Goal: Information Seeking & Learning: Learn about a topic

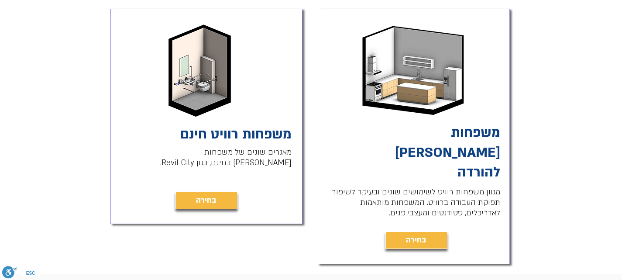
scroll to position [233, 0]
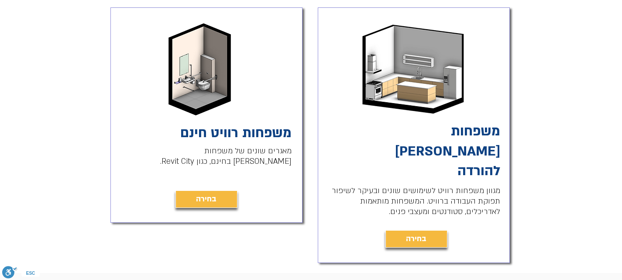
click at [444, 70] on img "main content" at bounding box center [414, 67] width 108 height 99
click at [415, 233] on span "בחירה" at bounding box center [416, 239] width 21 height 12
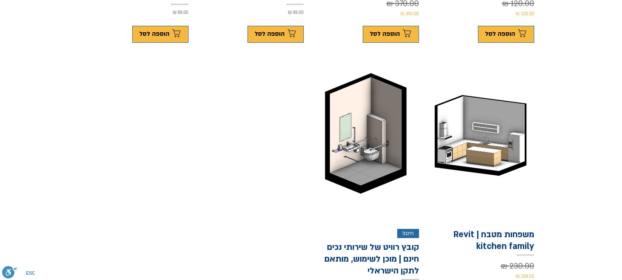
scroll to position [465, 0]
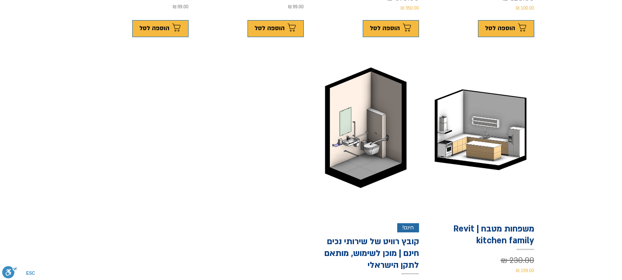
click at [489, 223] on h1 "משפחות מטבח | Revit kitchen family" at bounding box center [481, 235] width 107 height 24
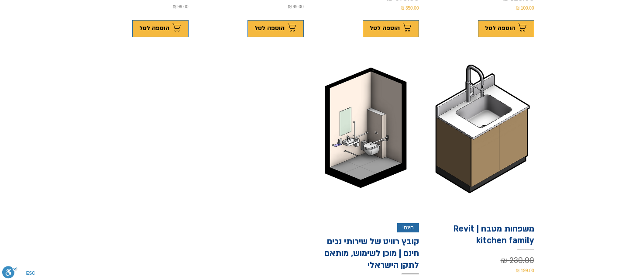
click at [473, 106] on img "משפחות מטבח | Revit kitchen family gallery" at bounding box center [481, 128] width 98 height 134
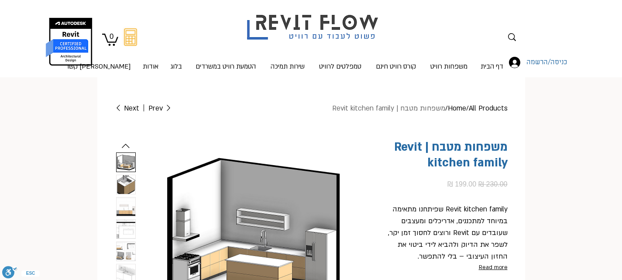
scroll to position [117, 0]
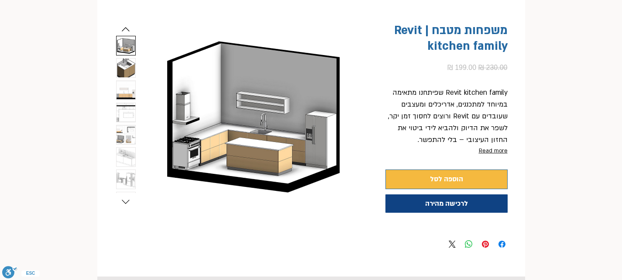
click at [121, 177] on img "7 / 9" at bounding box center [126, 179] width 19 height 19
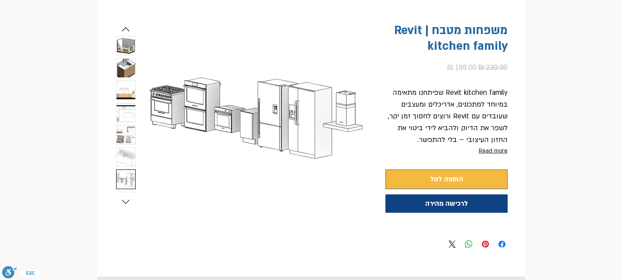
click at [125, 153] on img "6 / 9" at bounding box center [126, 157] width 19 height 19
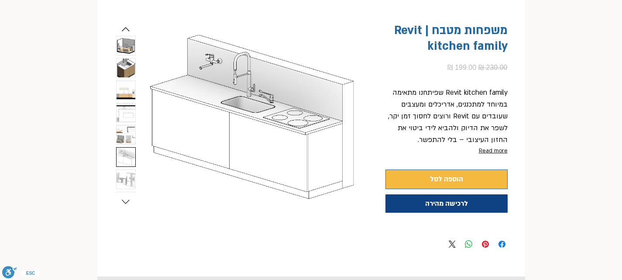
click at [126, 128] on img "5 / 9" at bounding box center [126, 134] width 19 height 19
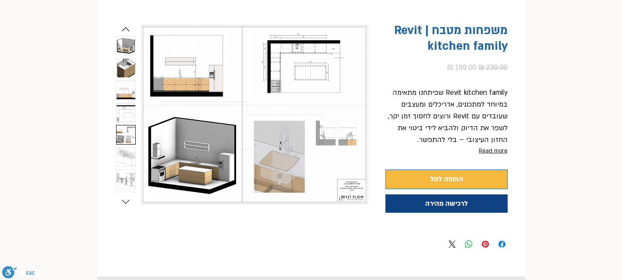
click at [124, 102] on div "main content" at bounding box center [126, 113] width 20 height 155
click at [126, 109] on img "4 / 9" at bounding box center [126, 112] width 19 height 19
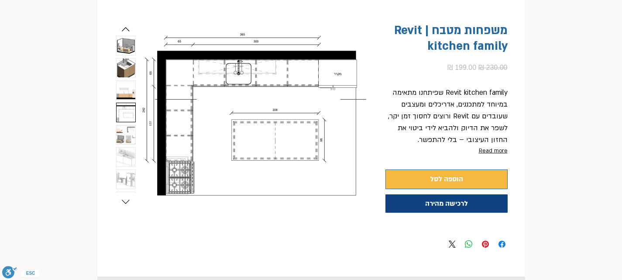
click at [126, 86] on img "3 / 9" at bounding box center [126, 90] width 19 height 19
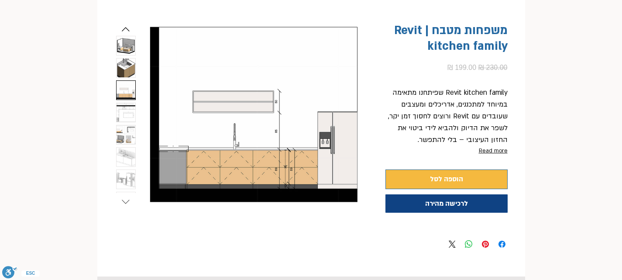
click at [126, 200] on icon "Next slide" at bounding box center [125, 201] width 13 height 13
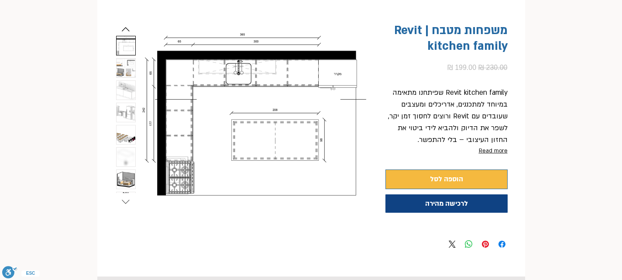
click at [126, 200] on icon "Next slide" at bounding box center [125, 201] width 13 height 13
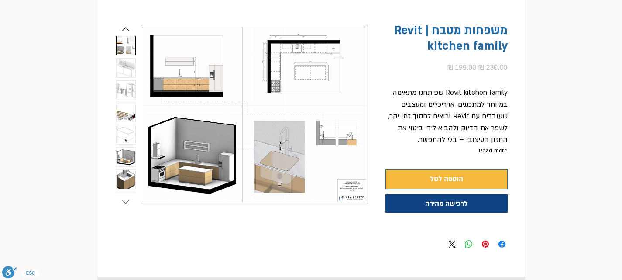
click at [126, 200] on icon "Next slide" at bounding box center [125, 201] width 13 height 13
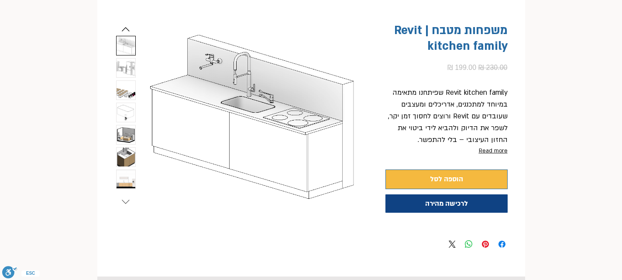
click at [126, 200] on icon "Next slide" at bounding box center [125, 201] width 13 height 13
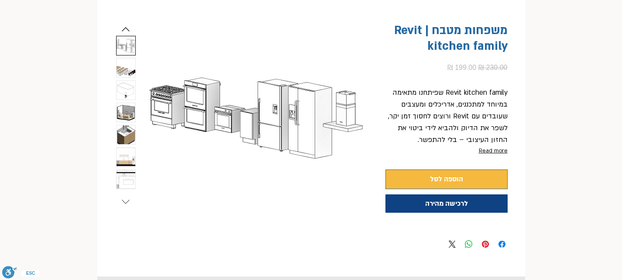
click at [126, 200] on icon "Next slide" at bounding box center [125, 201] width 13 height 13
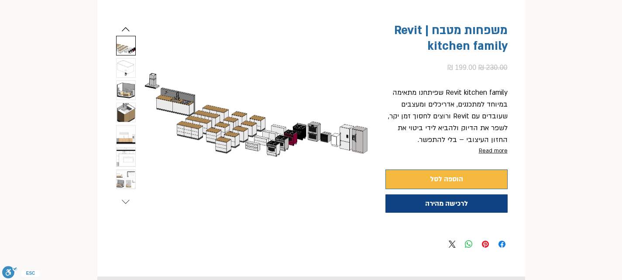
click at [126, 200] on icon "Next slide" at bounding box center [125, 201] width 13 height 13
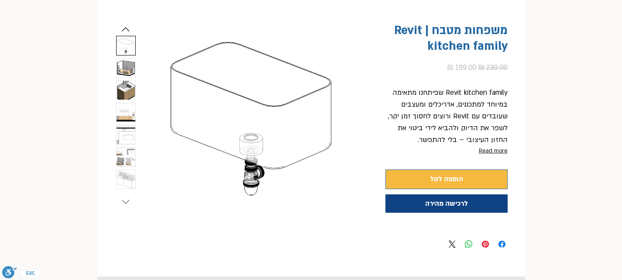
click at [126, 200] on icon "Next slide" at bounding box center [125, 201] width 13 height 13
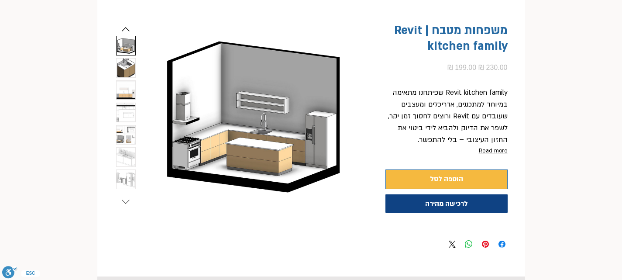
click at [126, 200] on icon "Next slide" at bounding box center [125, 201] width 13 height 13
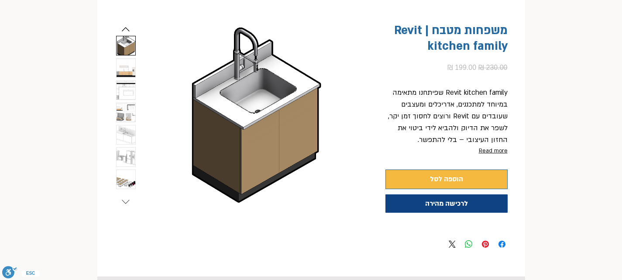
click at [126, 200] on icon "Next slide" at bounding box center [125, 201] width 13 height 13
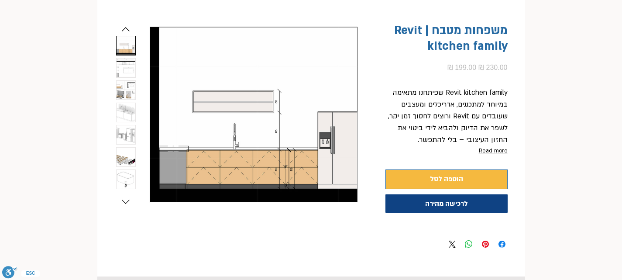
click at [121, 159] on img "8 / 9" at bounding box center [126, 157] width 19 height 19
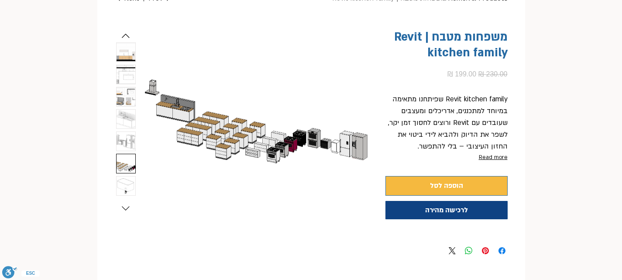
scroll to position [116, 0]
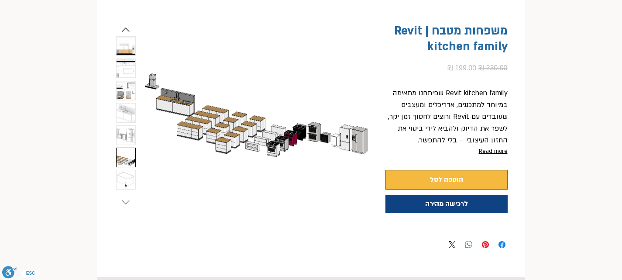
click at [128, 198] on icon "Next slide" at bounding box center [125, 202] width 13 height 13
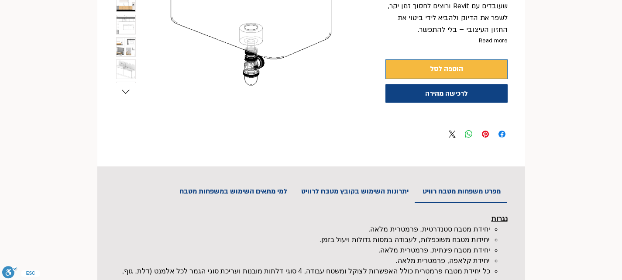
scroll to position [233, 0]
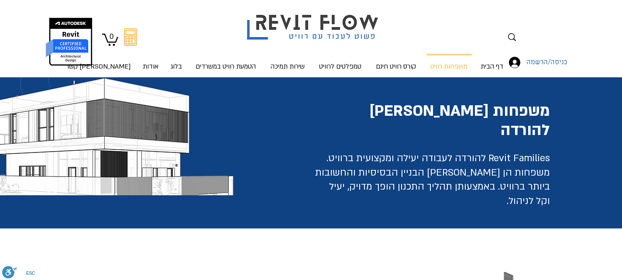
scroll to position [233, 0]
